Goal: Use online tool/utility: Utilize a website feature to perform a specific function

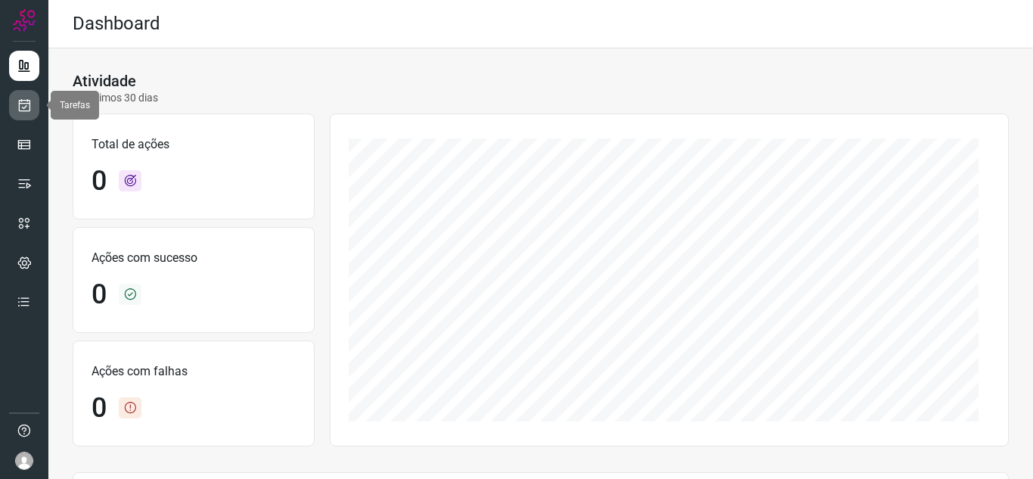
click at [36, 109] on link at bounding box center [24, 105] width 30 height 30
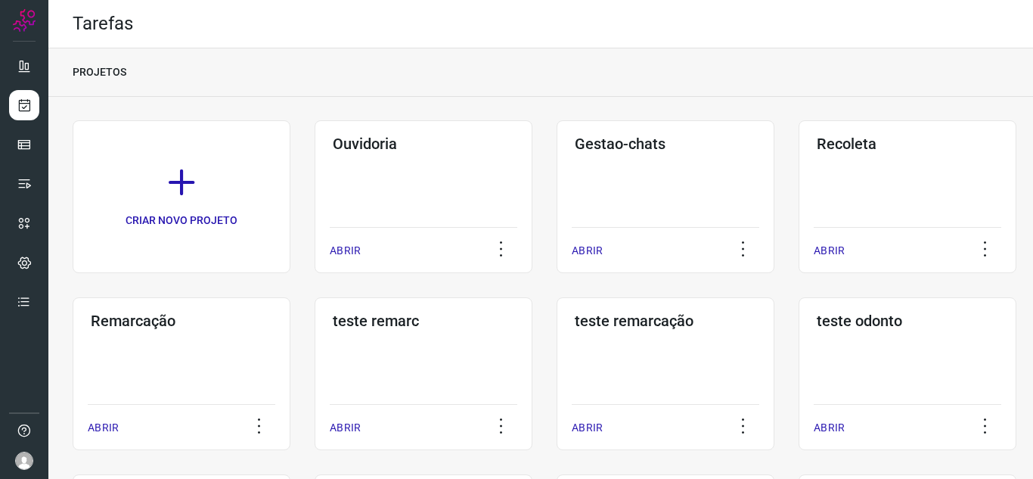
click at [339, 247] on p "ABRIR" at bounding box center [345, 251] width 31 height 16
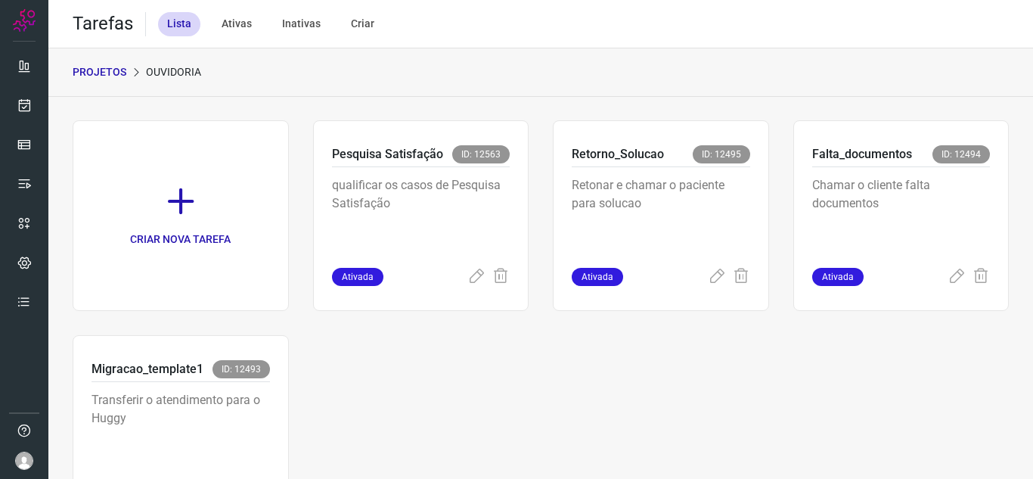
scroll to position [76, 0]
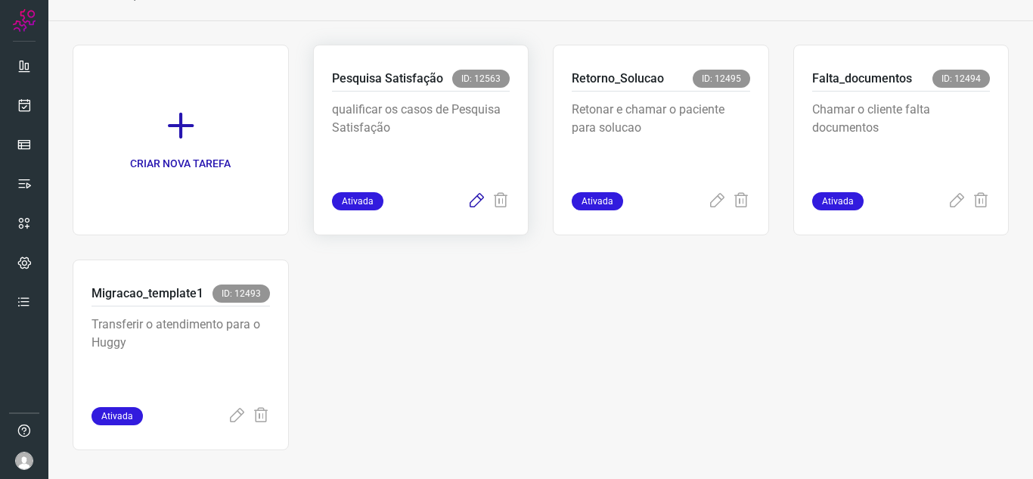
click at [471, 199] on icon at bounding box center [476, 201] width 18 height 18
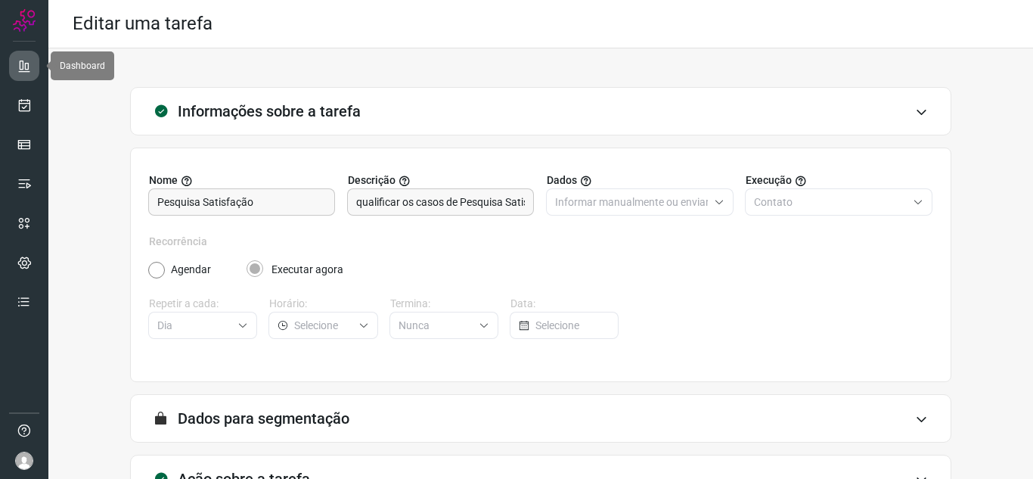
click at [23, 66] on icon at bounding box center [24, 65] width 15 height 15
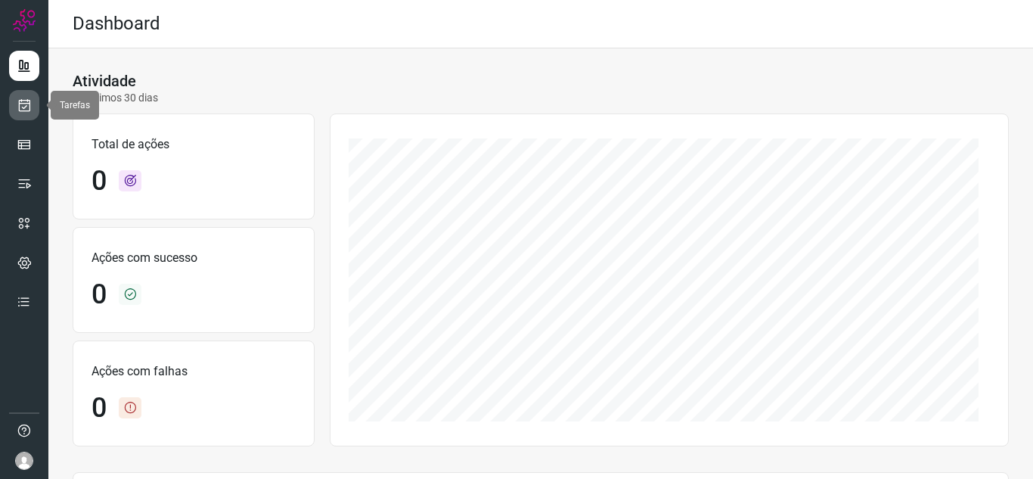
click at [23, 109] on icon at bounding box center [25, 105] width 16 height 15
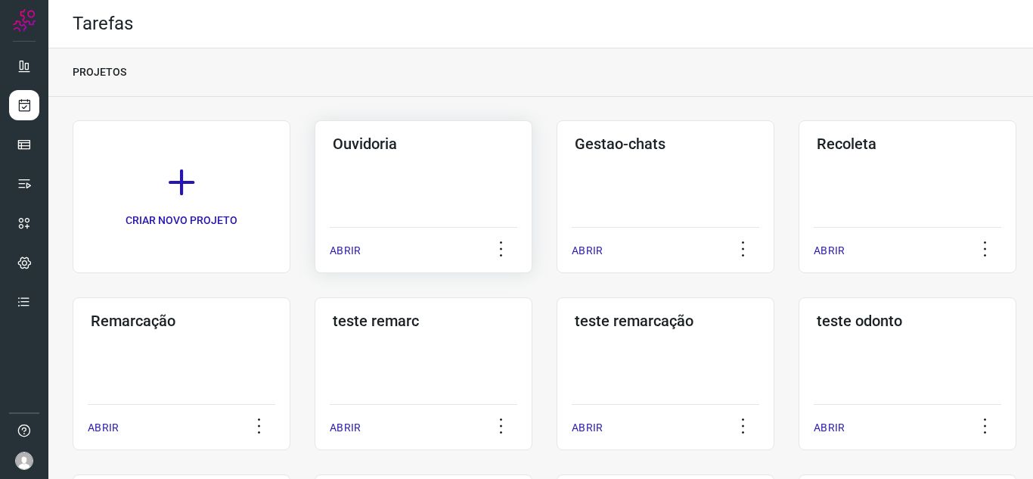
click at [340, 247] on p "ABRIR" at bounding box center [345, 251] width 31 height 16
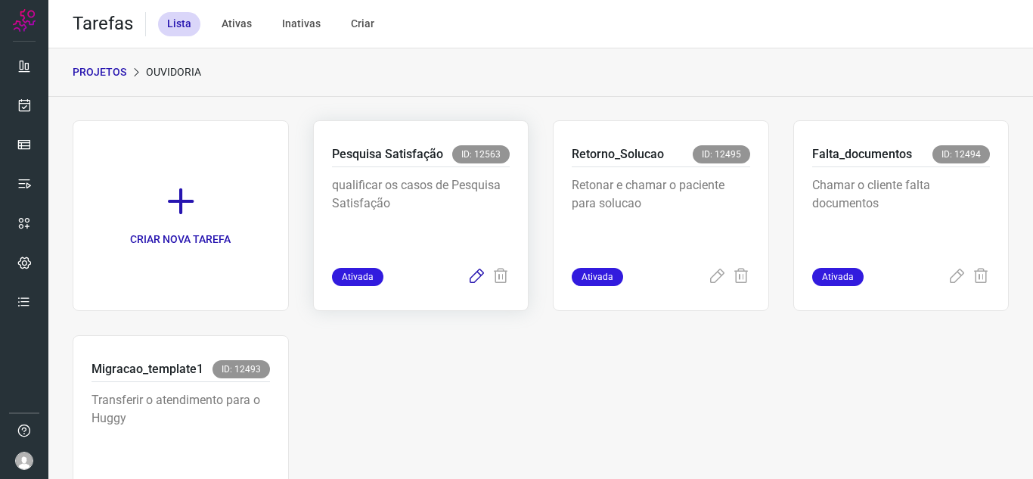
click at [470, 278] on icon at bounding box center [476, 277] width 18 height 18
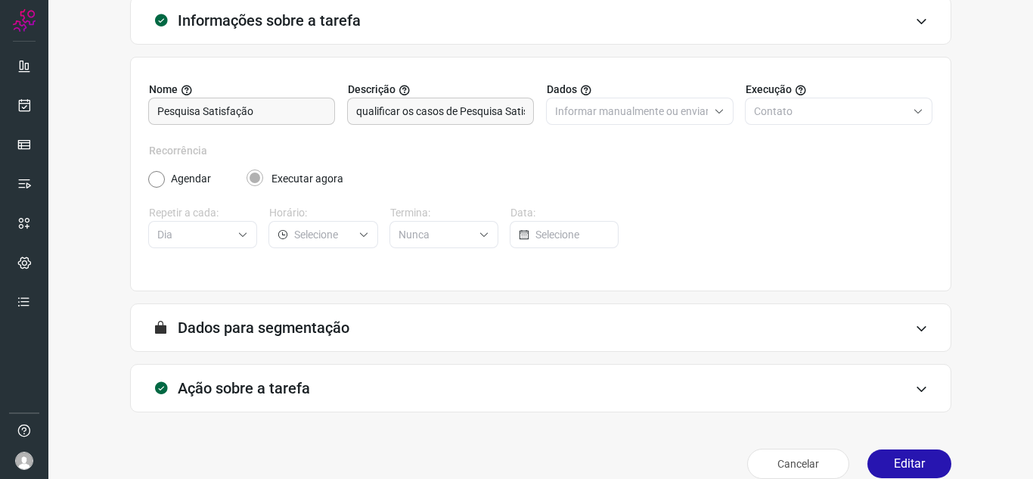
scroll to position [112, 0]
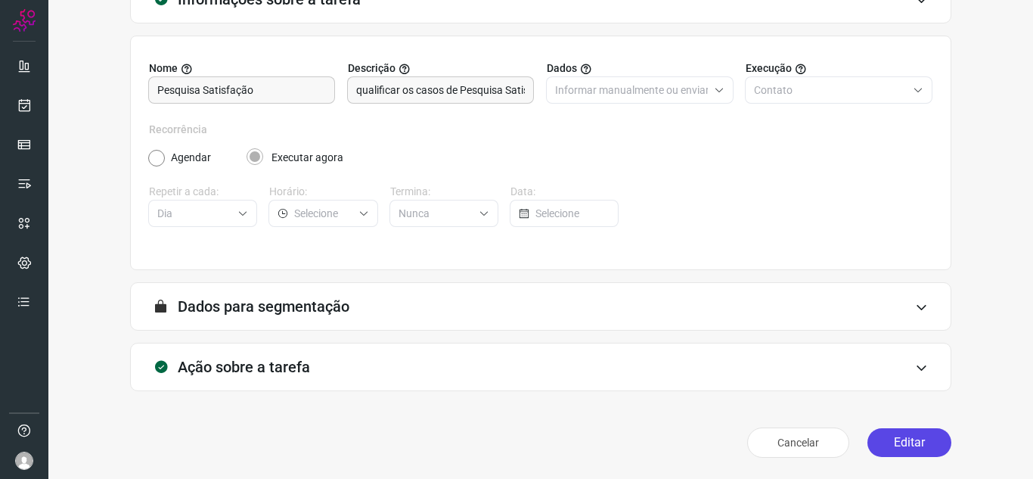
click at [916, 447] on button "Editar" at bounding box center [910, 442] width 84 height 29
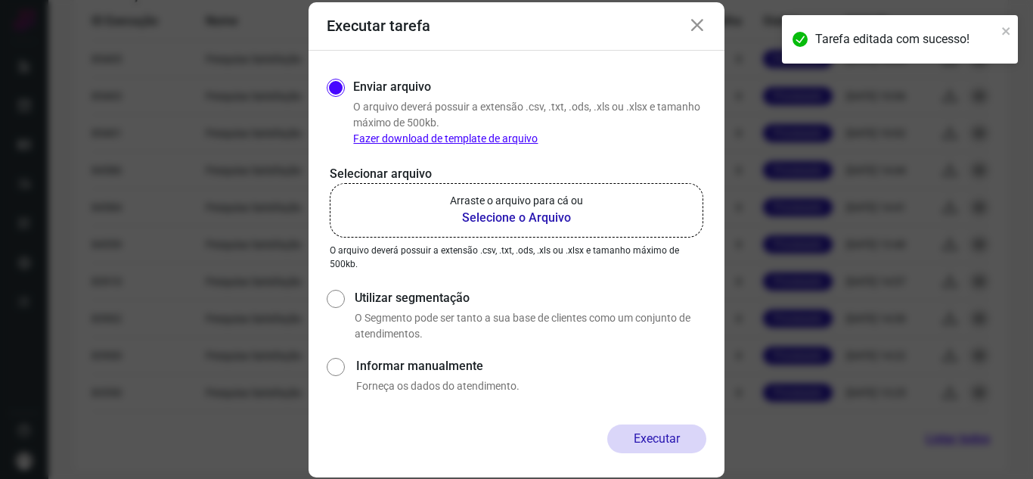
scroll to position [636, 0]
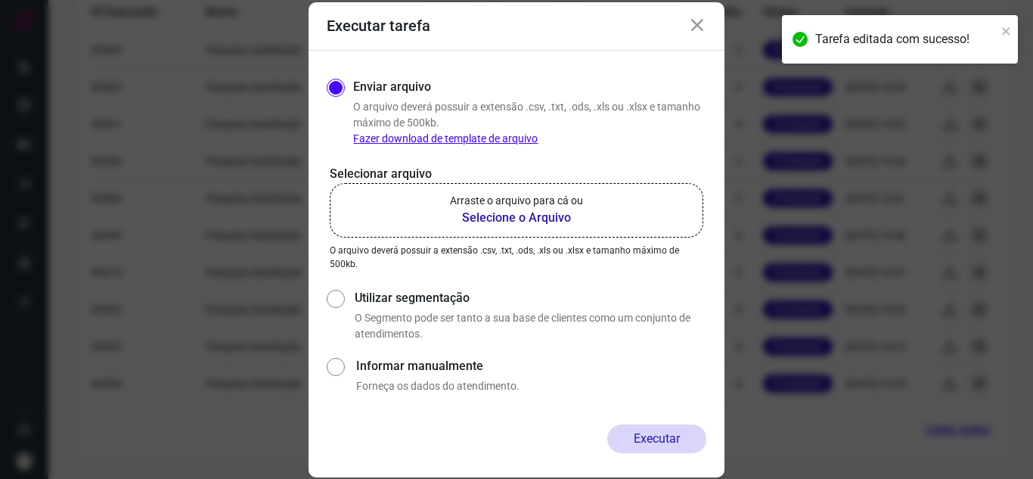
click at [535, 217] on b "Selecione o Arquivo" at bounding box center [516, 218] width 133 height 18
click at [0, 0] on input "Arraste o arquivo para cá ou Selecione o Arquivo" at bounding box center [0, 0] width 0 height 0
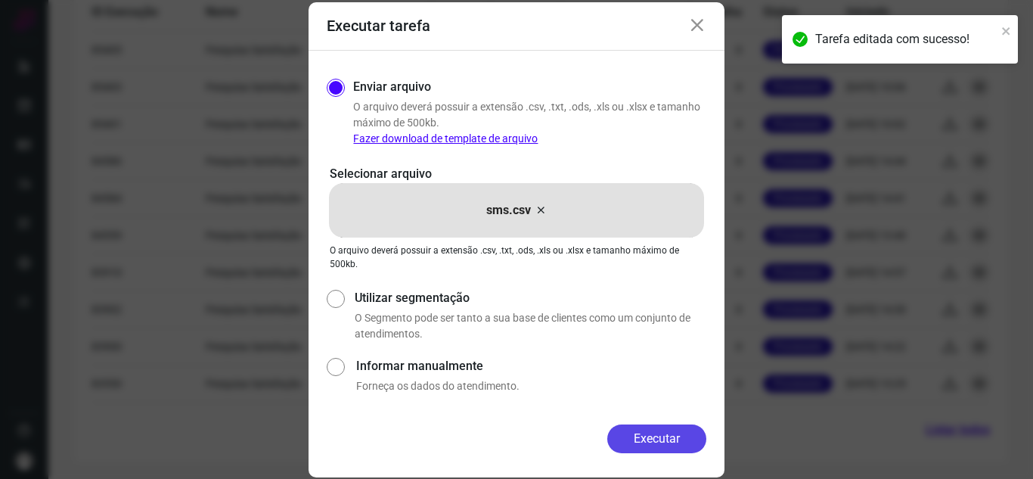
click at [638, 434] on button "Executar" at bounding box center [656, 438] width 99 height 29
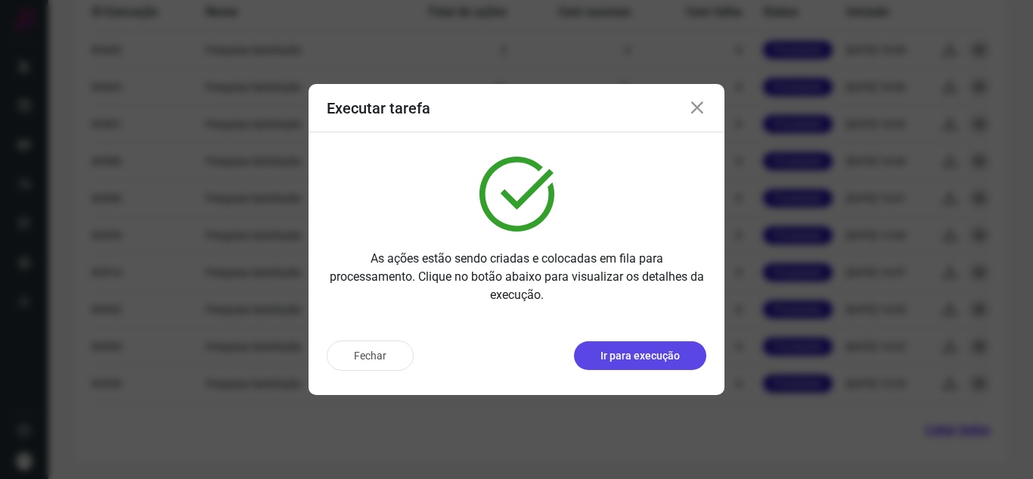
click at [645, 367] on button "Ir para execução" at bounding box center [640, 355] width 132 height 29
